Goal: Task Accomplishment & Management: Manage account settings

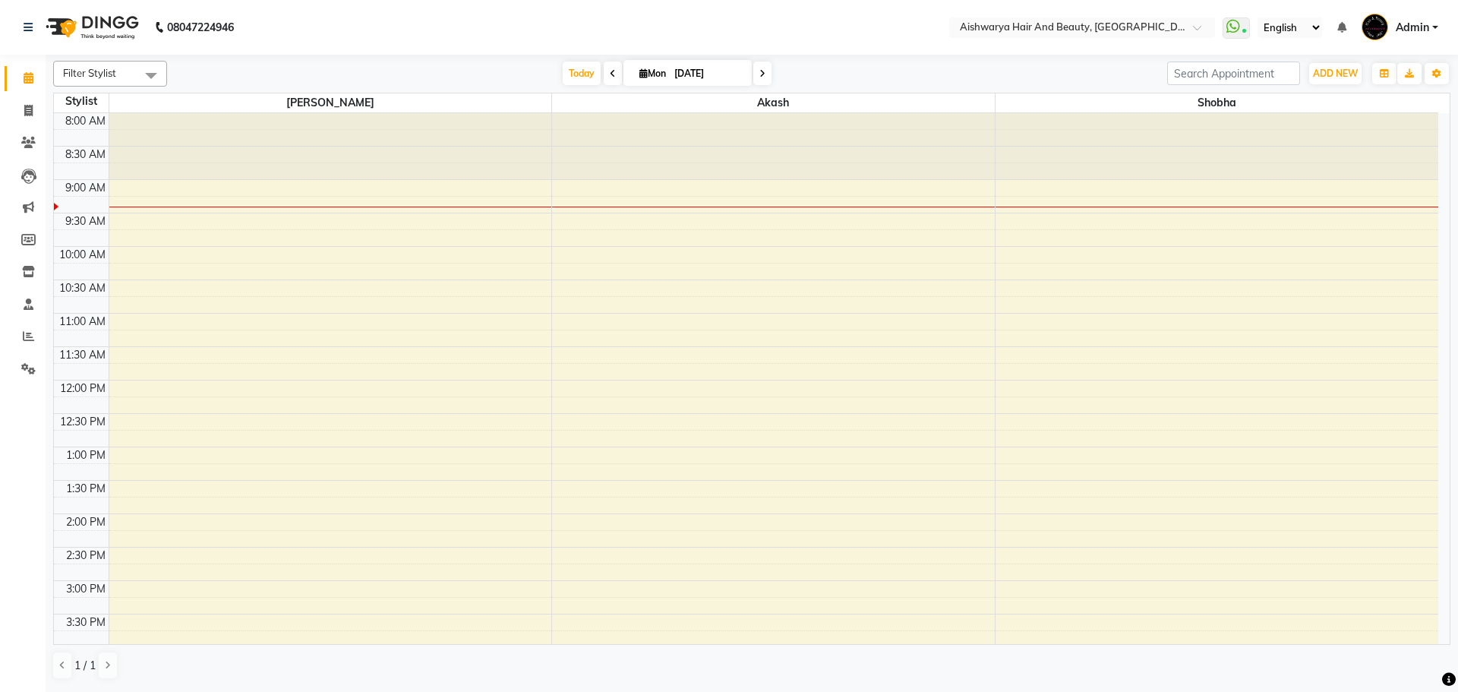
scroll to position [76, 0]
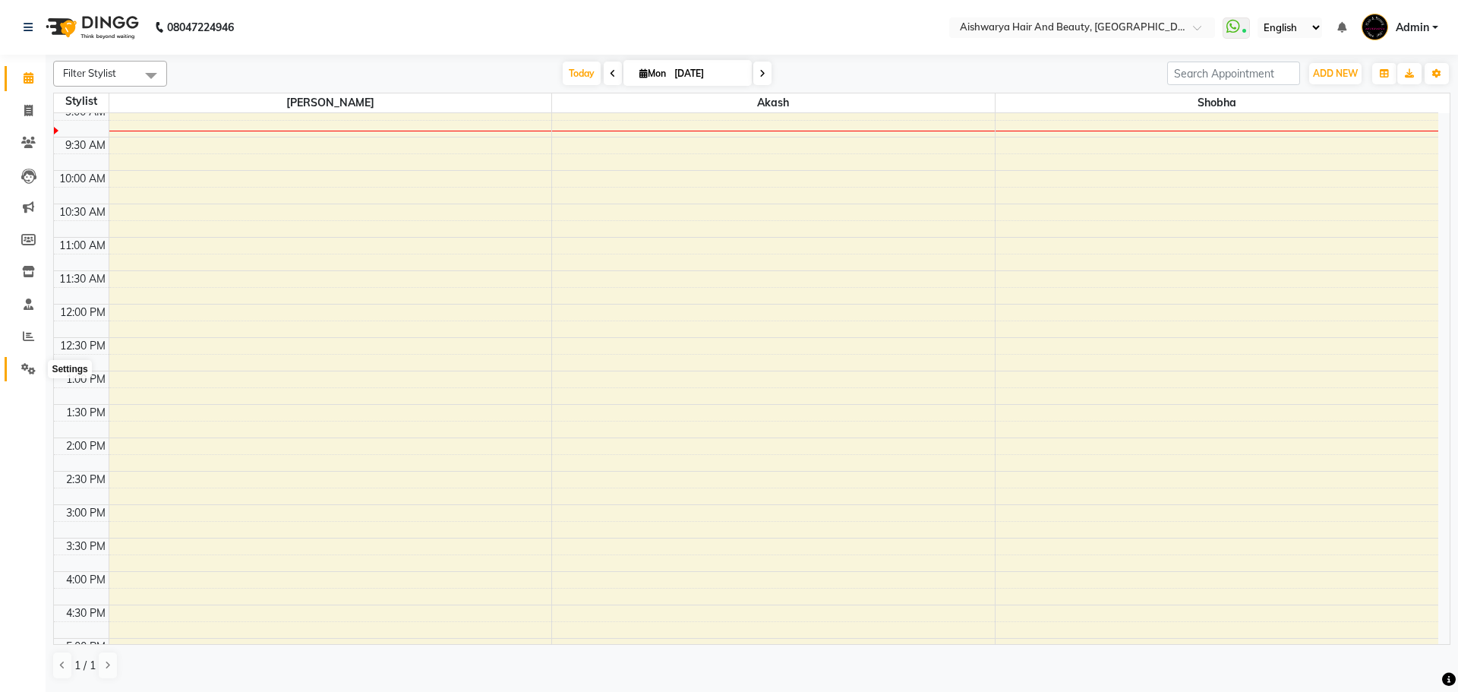
click at [29, 375] on span at bounding box center [28, 369] width 27 height 17
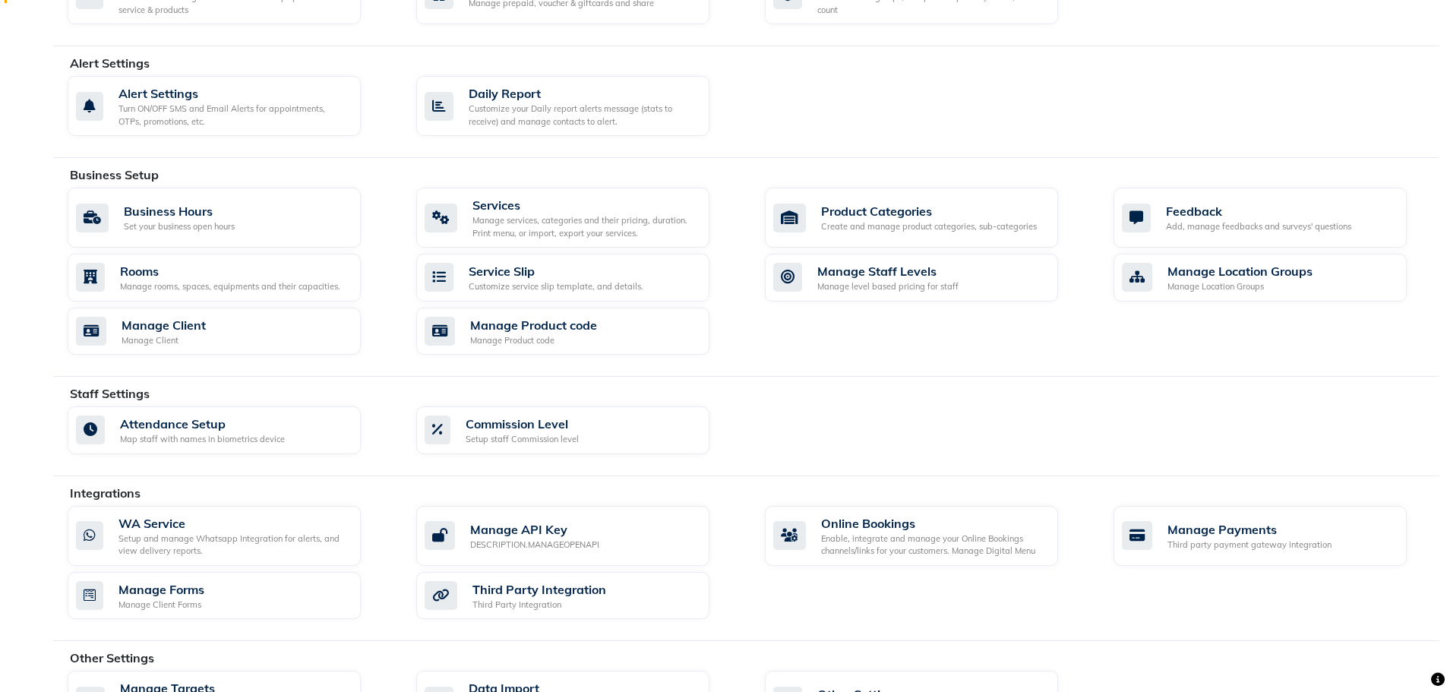
scroll to position [380, 0]
click at [187, 551] on div "Setup and manage Whatsapp Integration for alerts, and view delivery reports." at bounding box center [233, 543] width 230 height 25
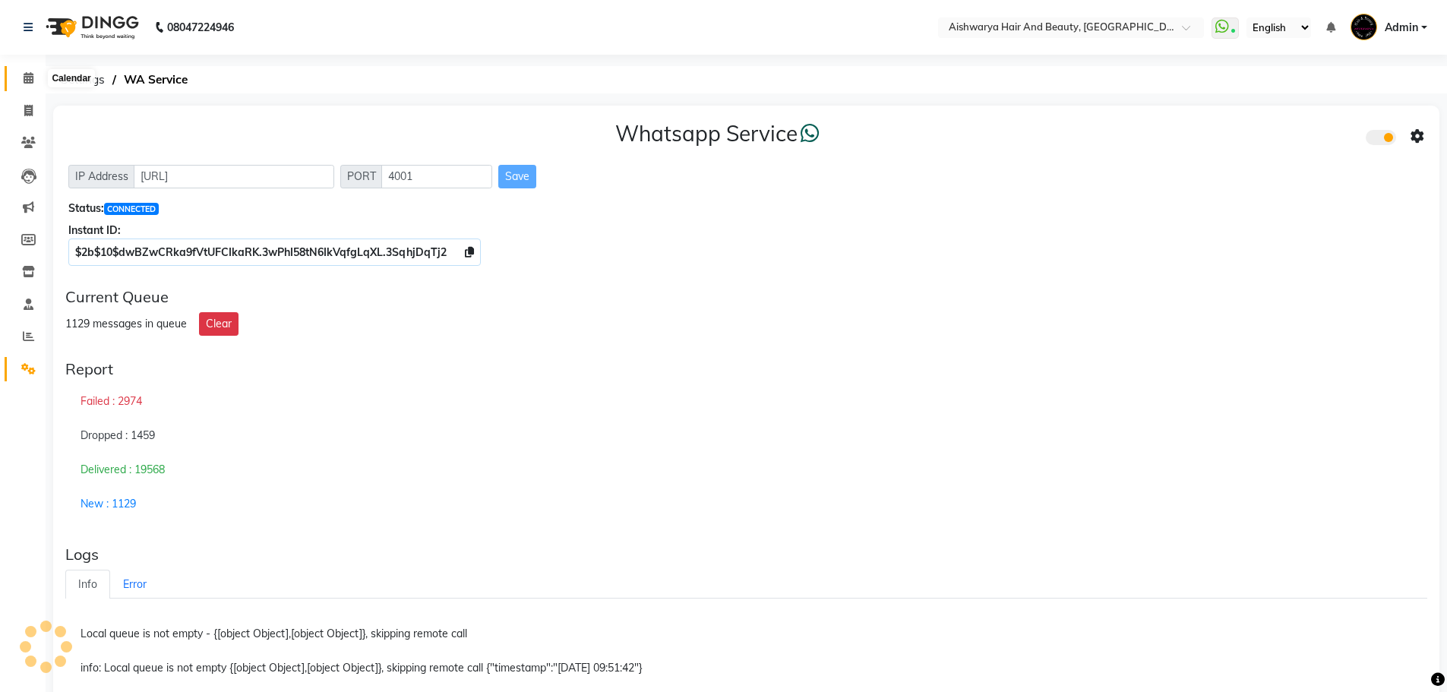
click at [19, 76] on span at bounding box center [28, 78] width 27 height 17
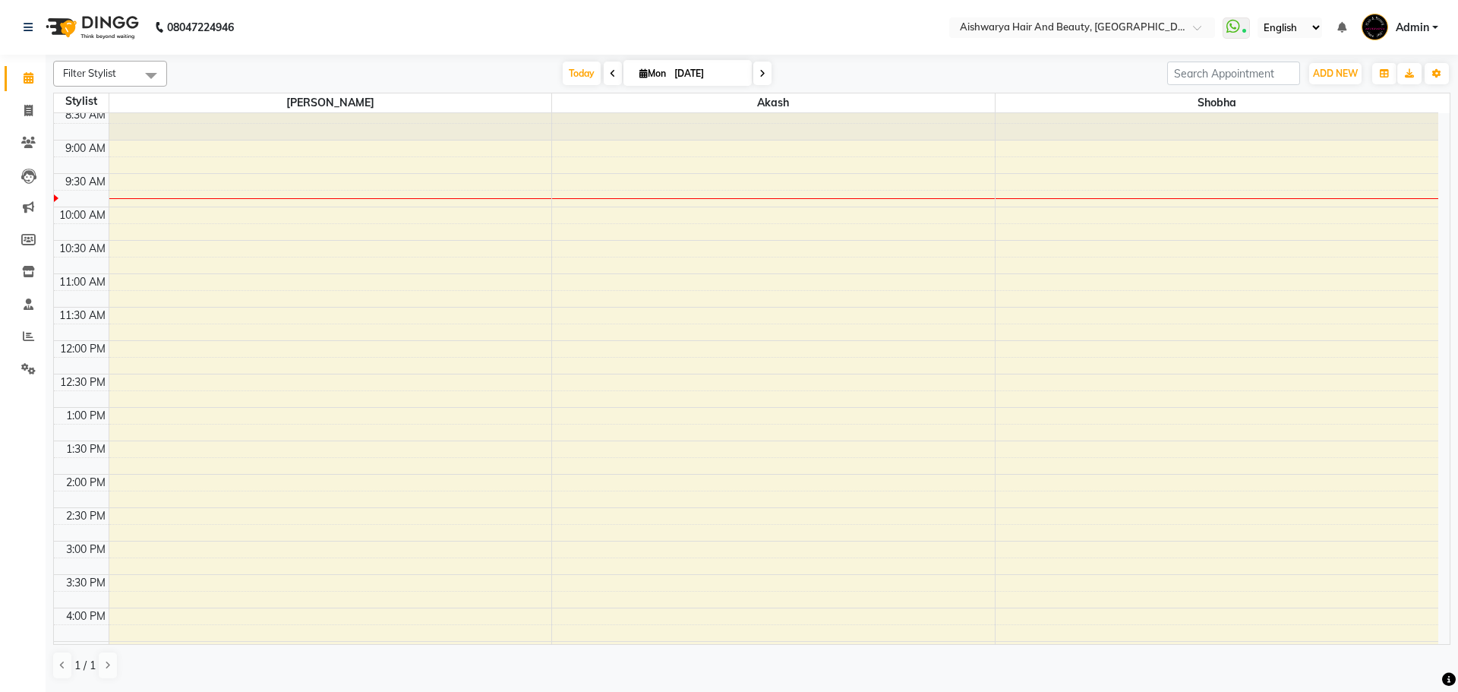
scroll to position [76, 0]
